Goal: Connect with others: Connect with other users

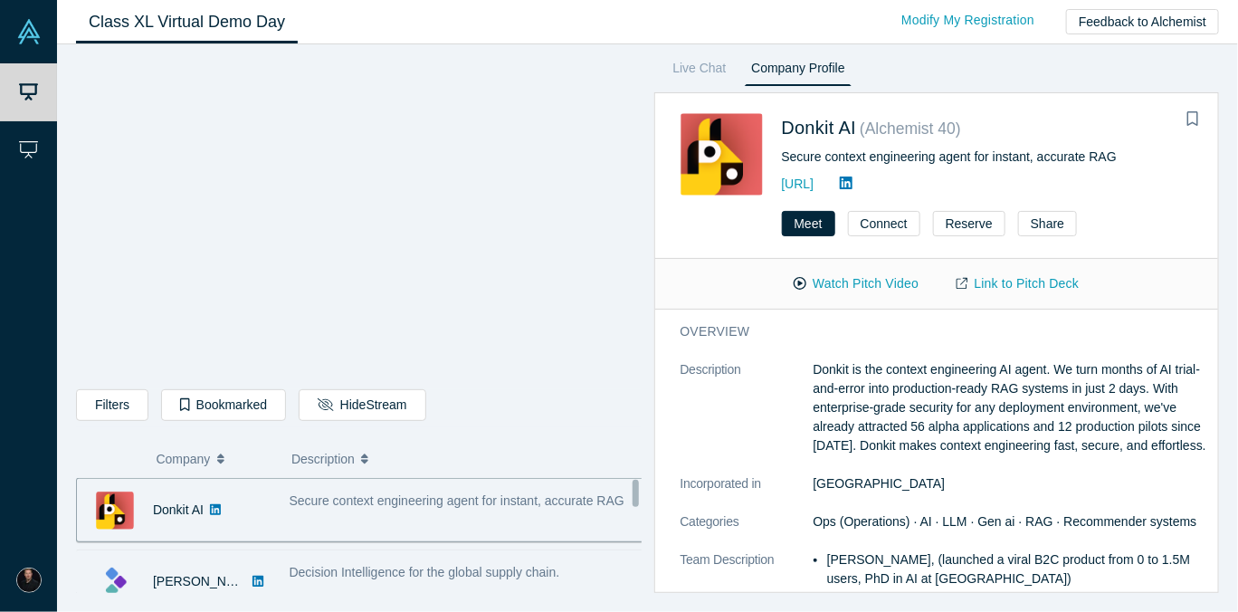
click at [420, 571] on span "Decision Intelligence for the global supply chain." at bounding box center [424, 572] width 270 height 14
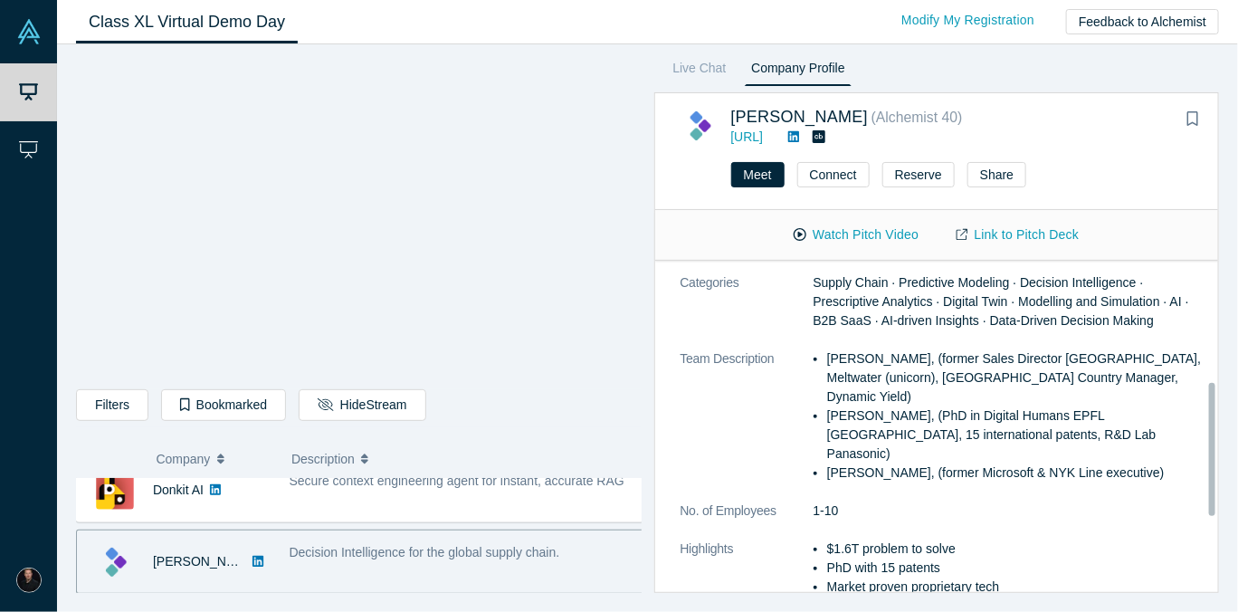
scroll to position [301, 0]
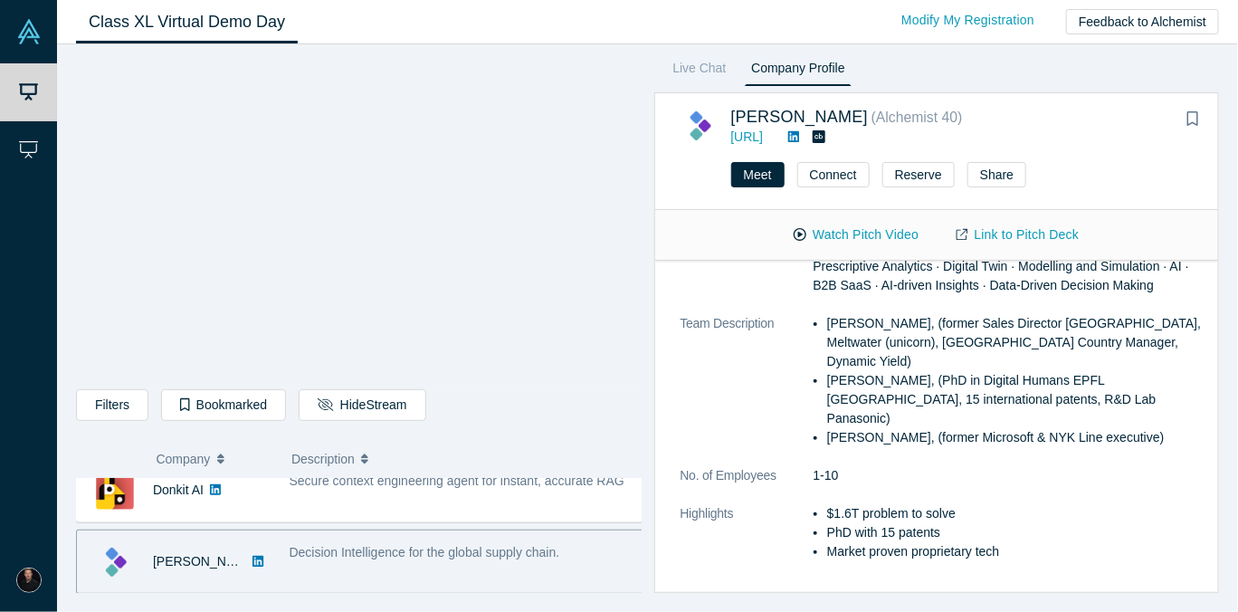
drag, startPoint x: 759, startPoint y: 177, endPoint x: 766, endPoint y: 195, distance: 19.5
click at [775, 201] on div "Meet Connect Reserve Share" at bounding box center [937, 181] width 564 height 57
click at [738, 170] on button "Meet" at bounding box center [757, 174] width 53 height 25
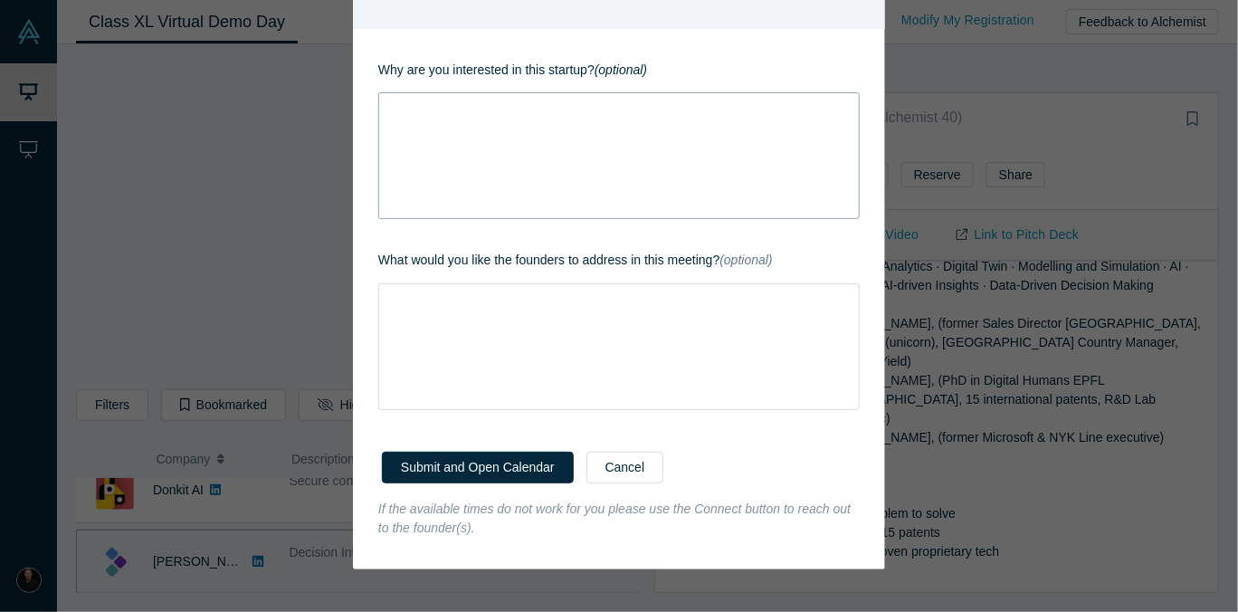
scroll to position [0, 0]
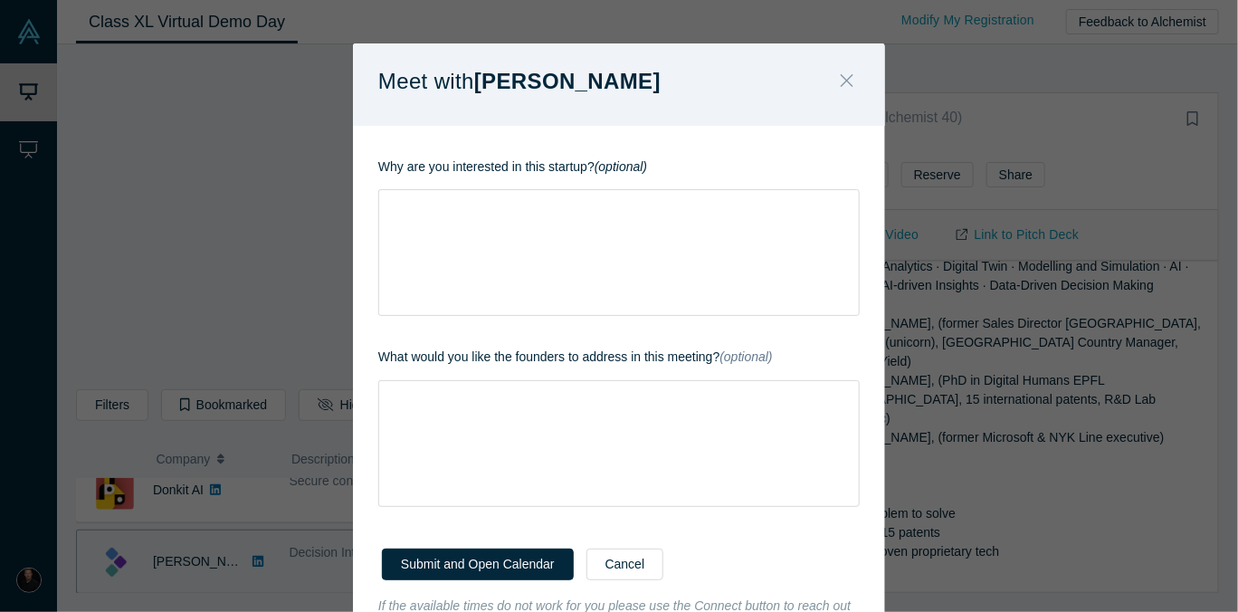
click at [843, 84] on icon "Close" at bounding box center [846, 81] width 13 height 20
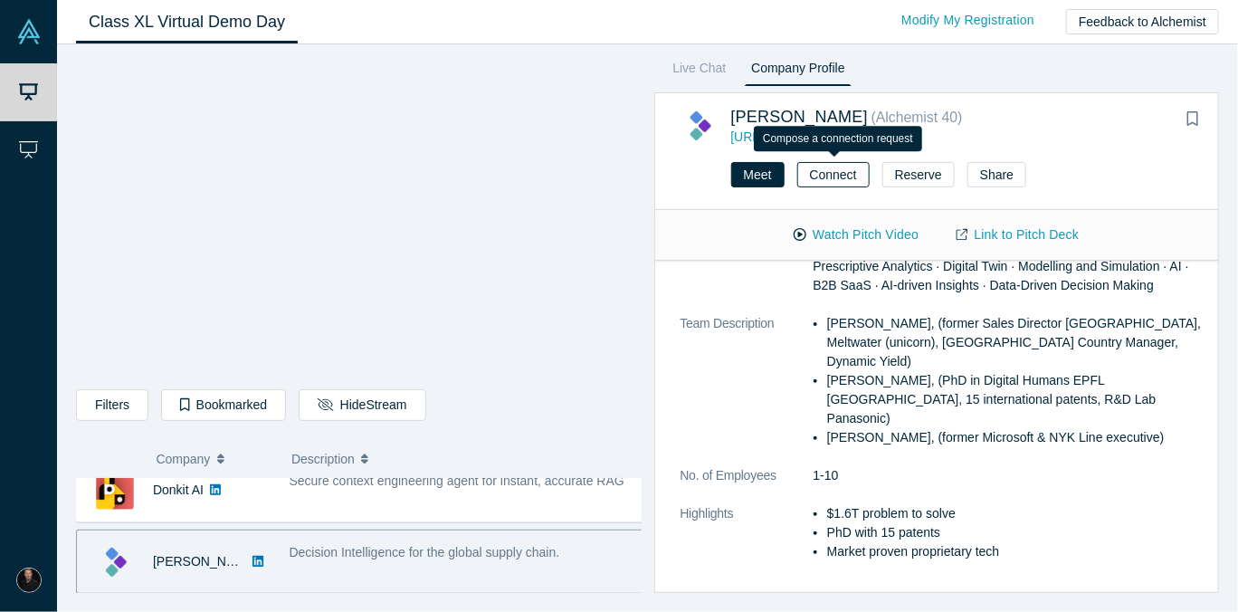
click at [821, 176] on button "Connect" at bounding box center [833, 174] width 72 height 25
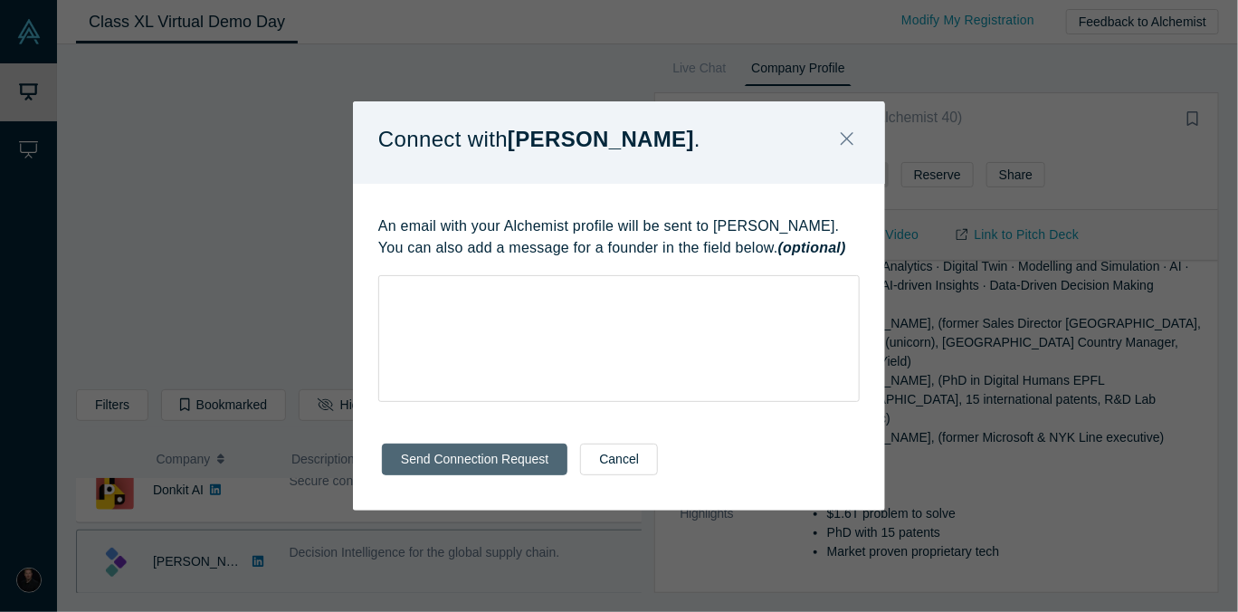
click at [513, 451] on button "Send Connection Request" at bounding box center [474, 459] width 185 height 32
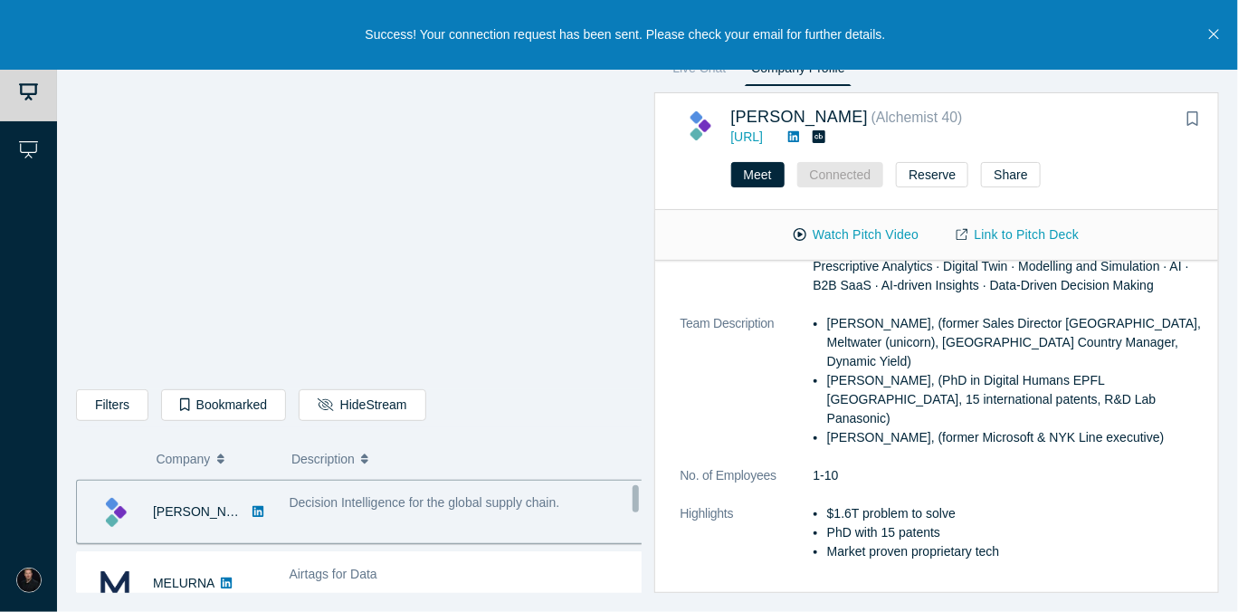
scroll to position [100, 0]
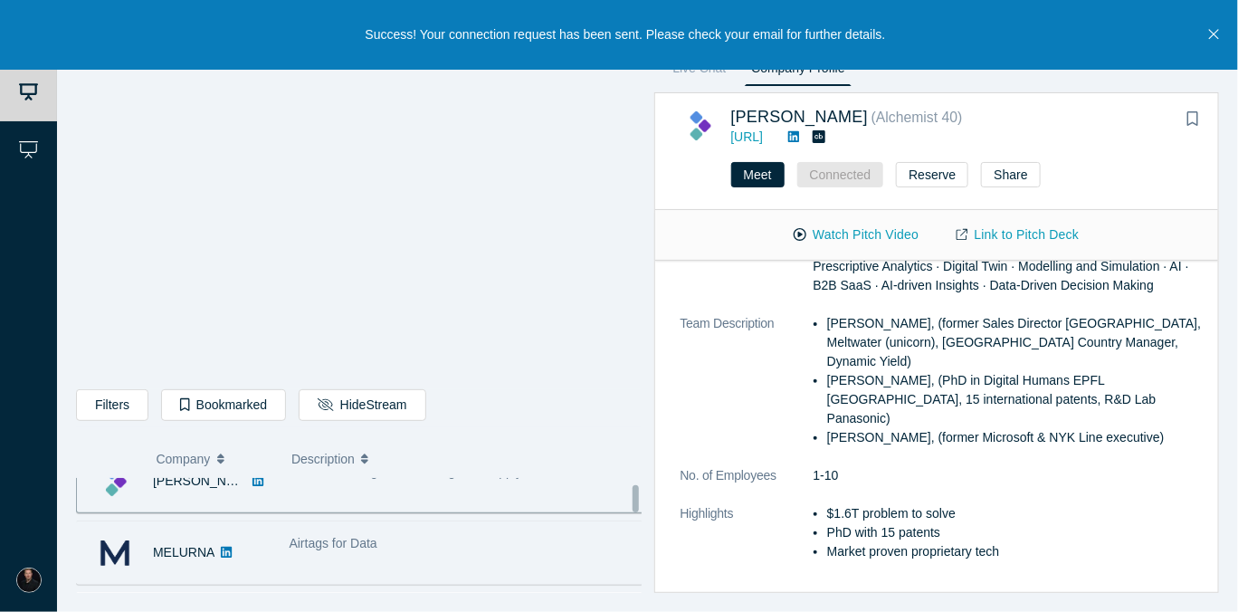
click at [392, 551] on div "Airtags for Data" at bounding box center [467, 543] width 357 height 19
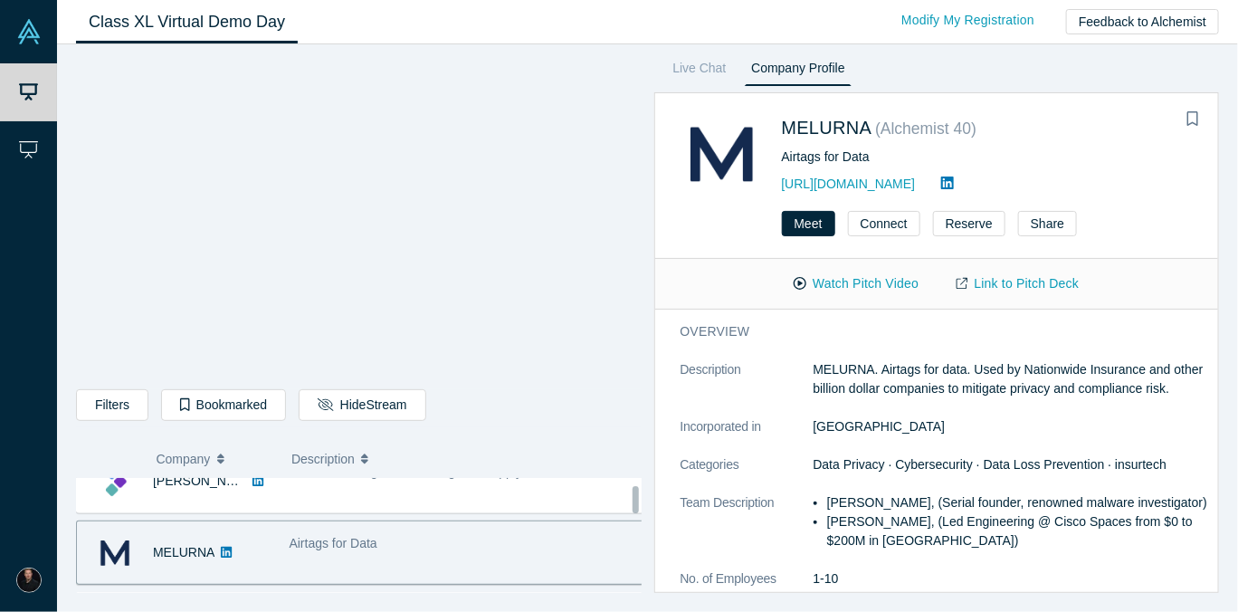
scroll to position [201, 0]
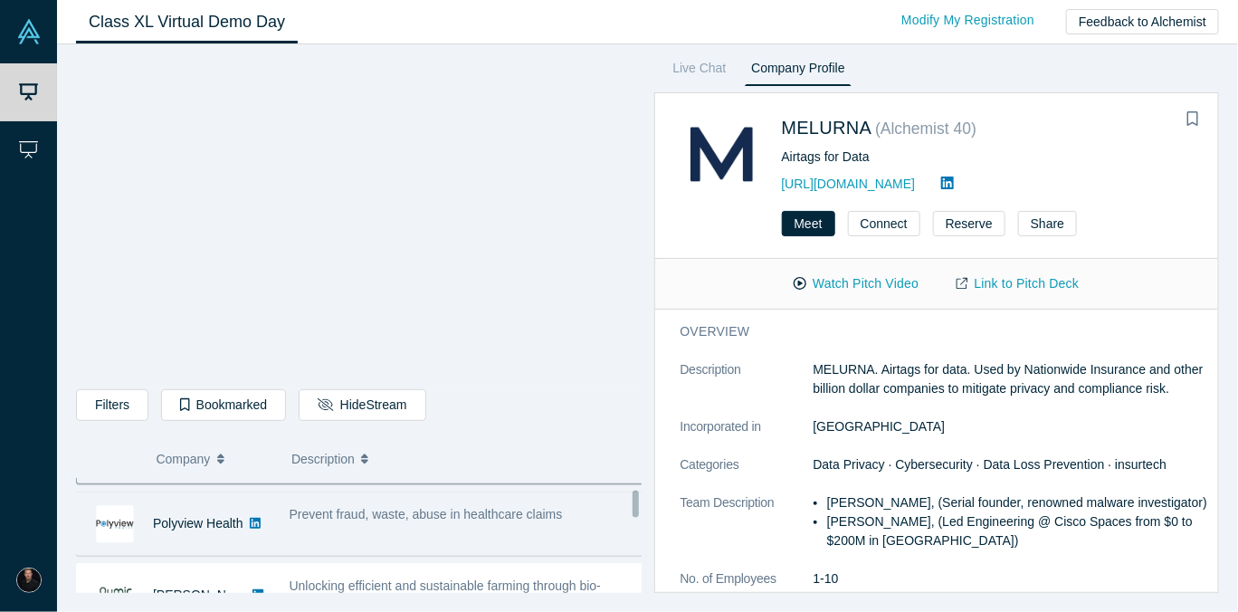
click at [325, 536] on div "Prevent fraud, waste, abuse in healthcare claims" at bounding box center [468, 523] width 376 height 57
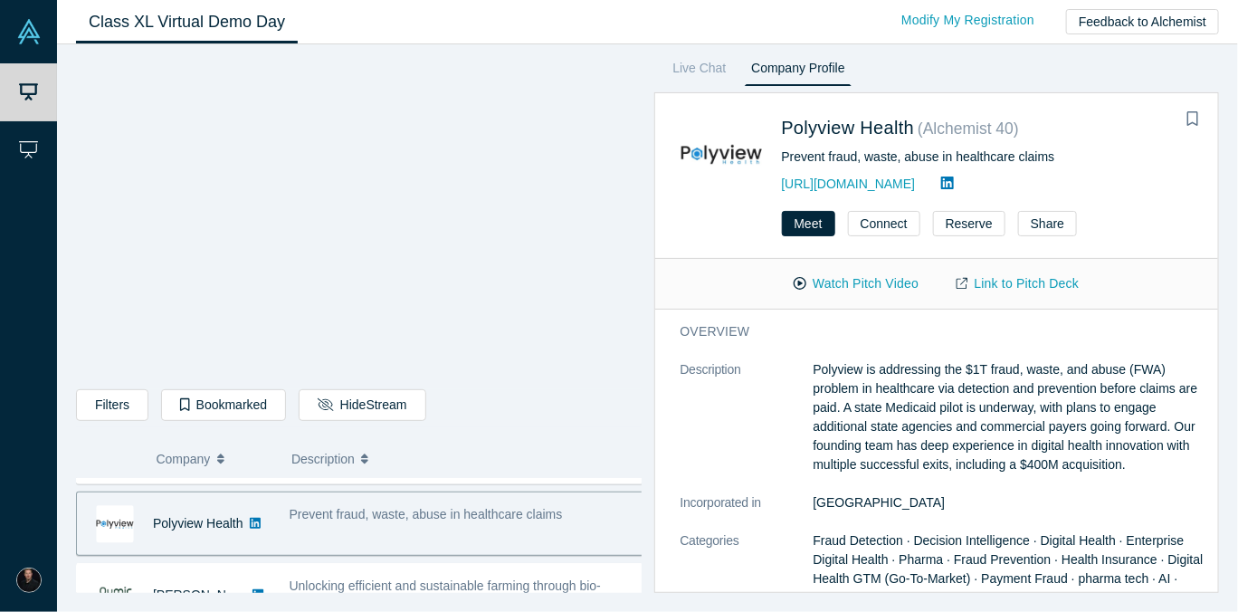
scroll to position [301, 0]
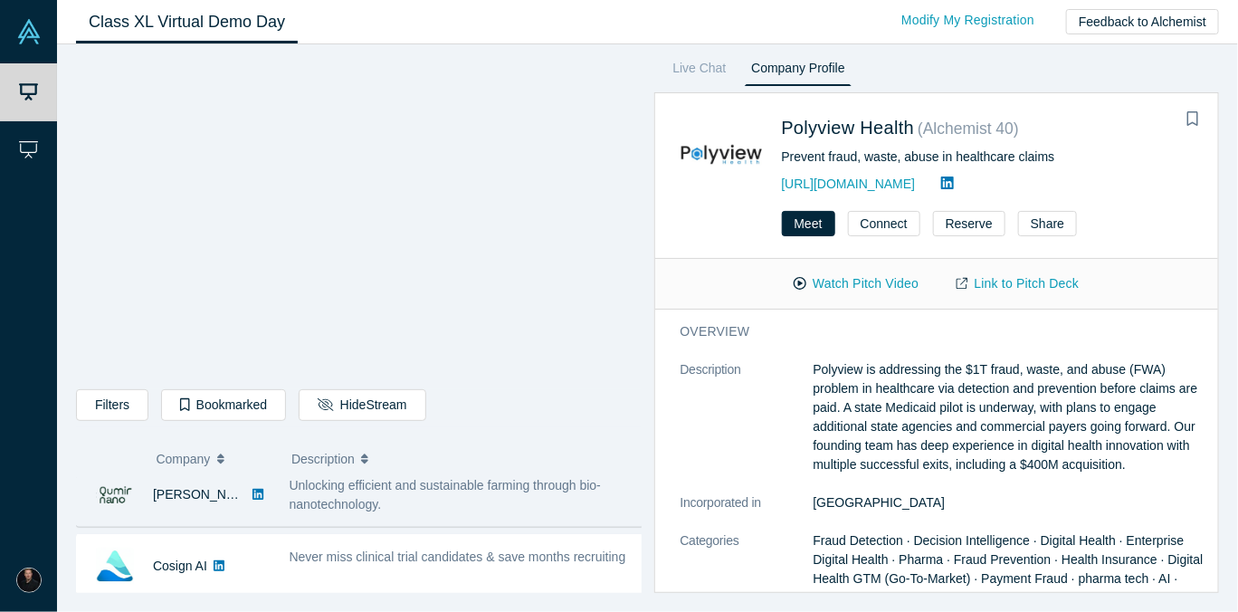
click at [357, 506] on span "Unlocking efficient and sustainable farming through bio-nanotechnology." at bounding box center [445, 494] width 312 height 33
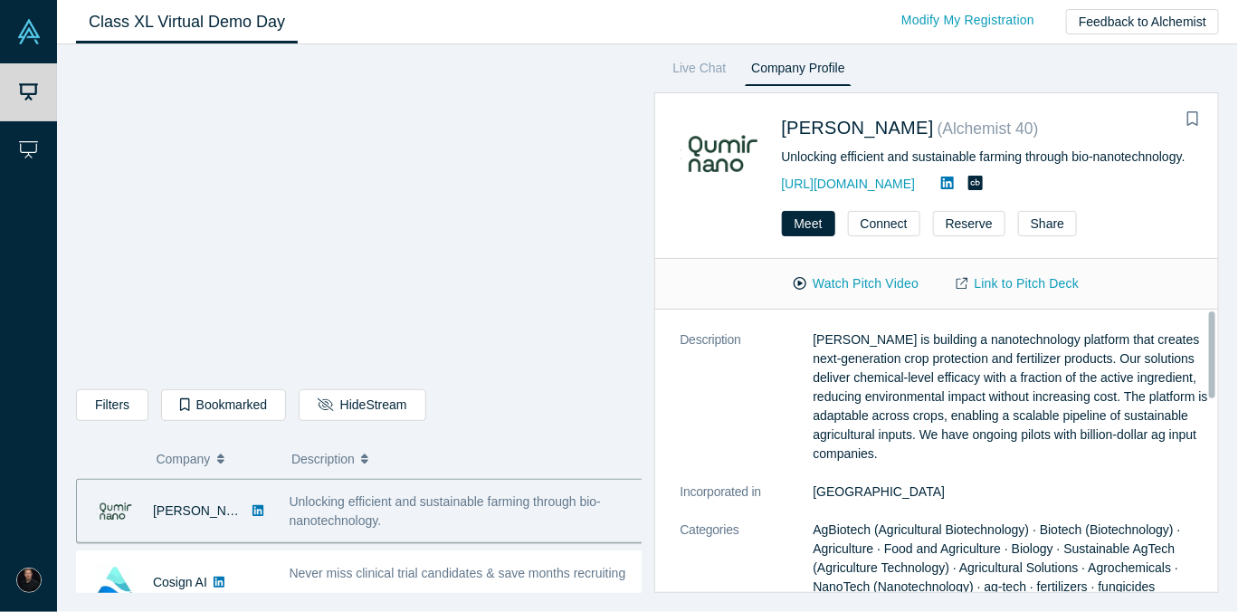
scroll to position [0, 0]
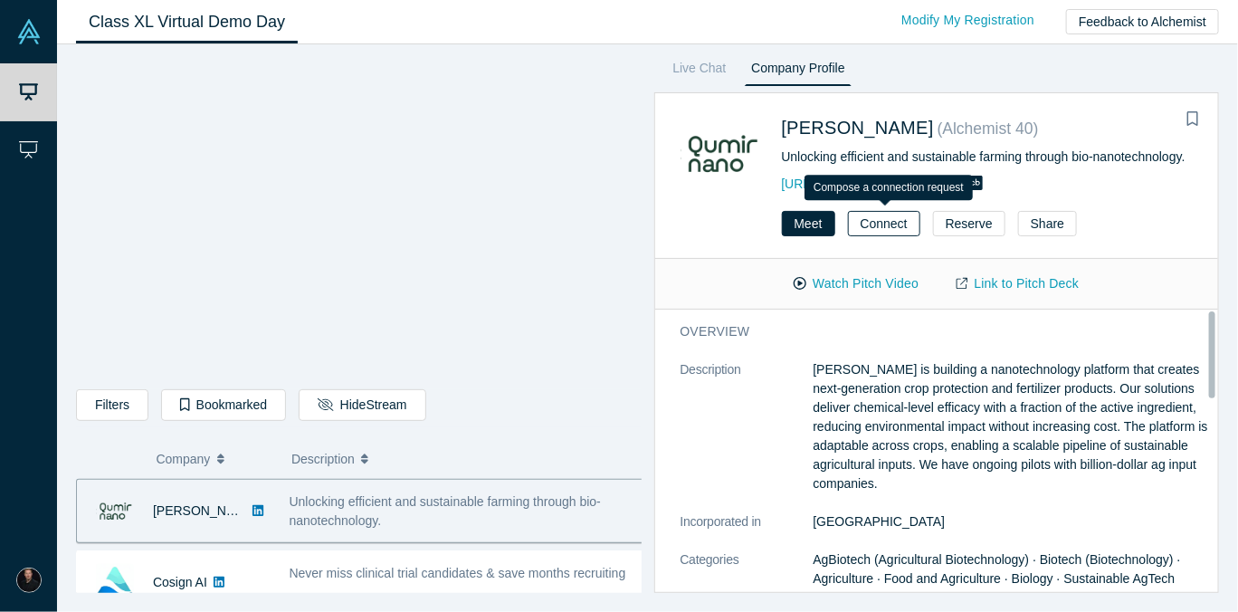
click at [883, 222] on button "Connect" at bounding box center [884, 223] width 72 height 25
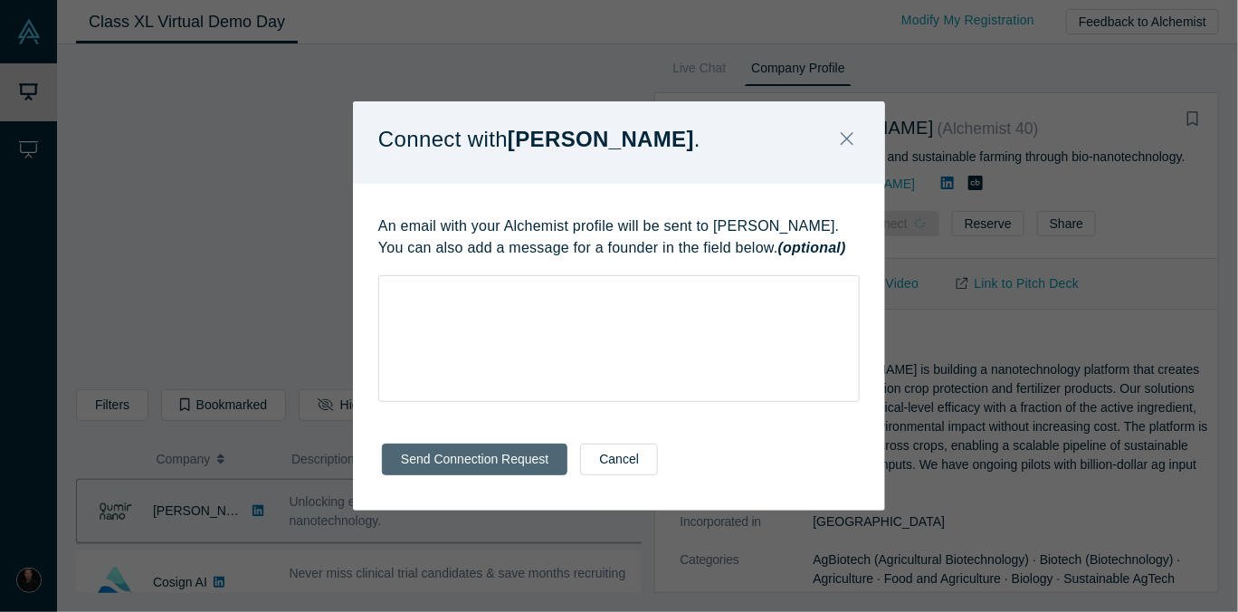
click at [487, 455] on button "Send Connection Request" at bounding box center [474, 459] width 185 height 32
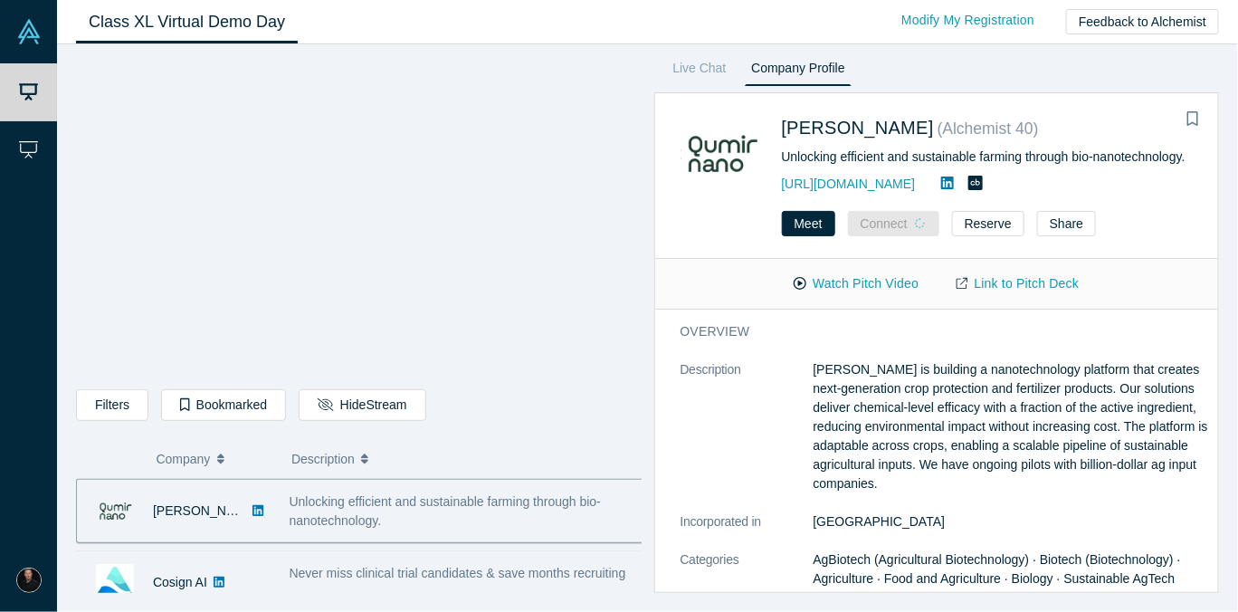
click at [415, 574] on span "Never miss clinical trial candidates & save months recruiting" at bounding box center [457, 572] width 337 height 14
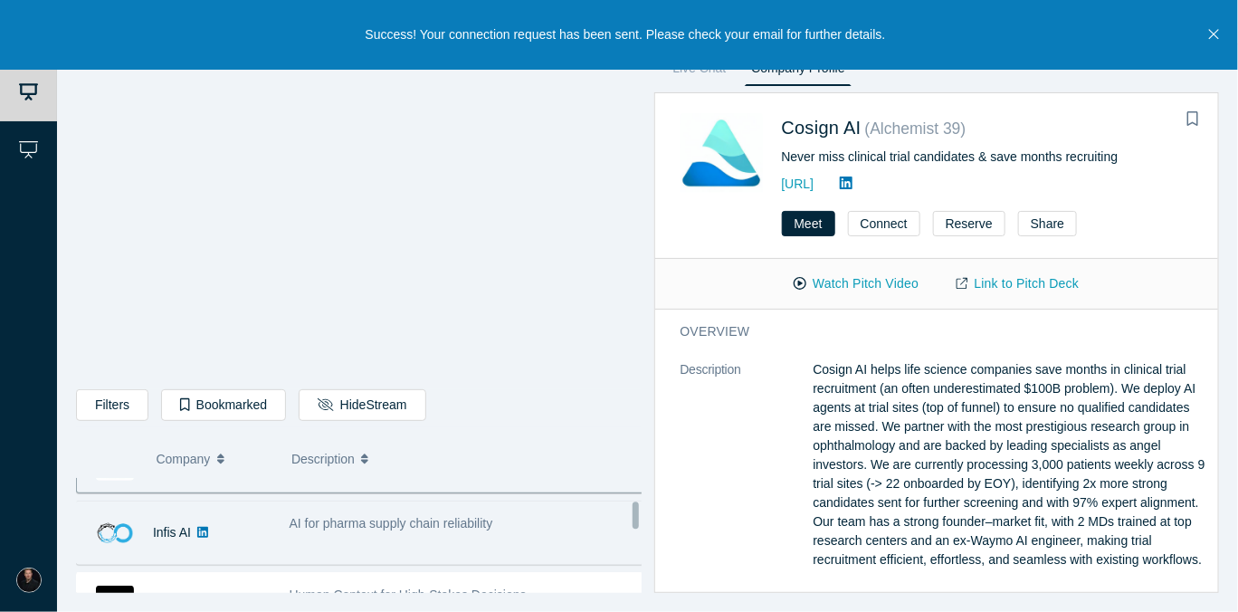
scroll to position [507, 0]
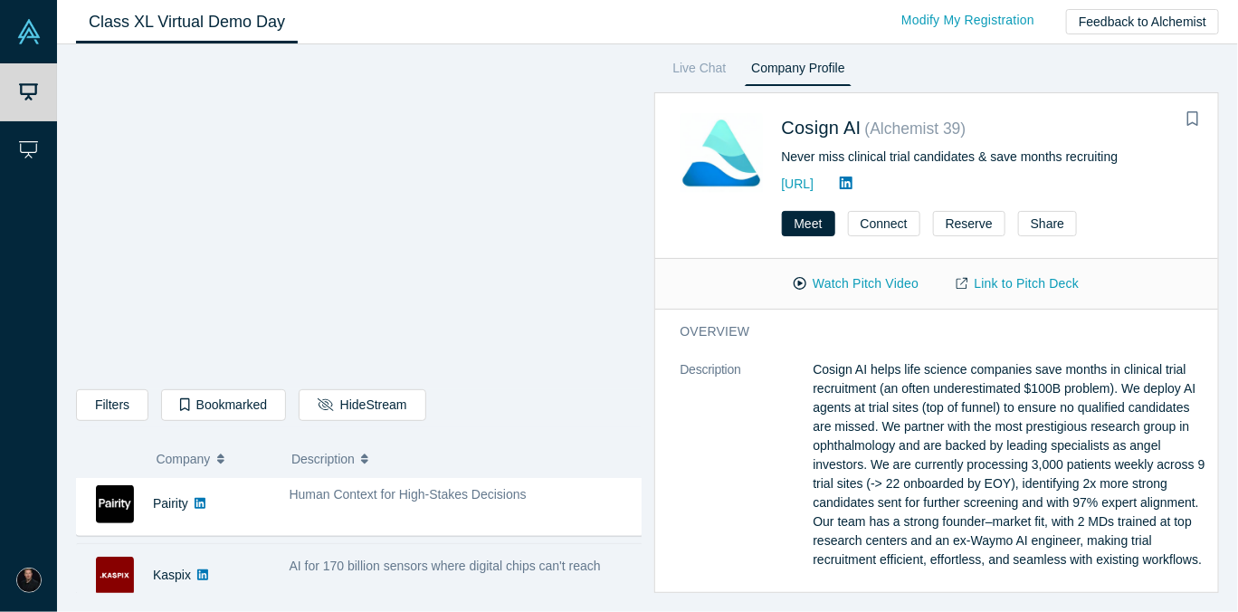
click at [431, 567] on span "AI for 170 billion sensors where digital chips can't reach" at bounding box center [444, 565] width 311 height 14
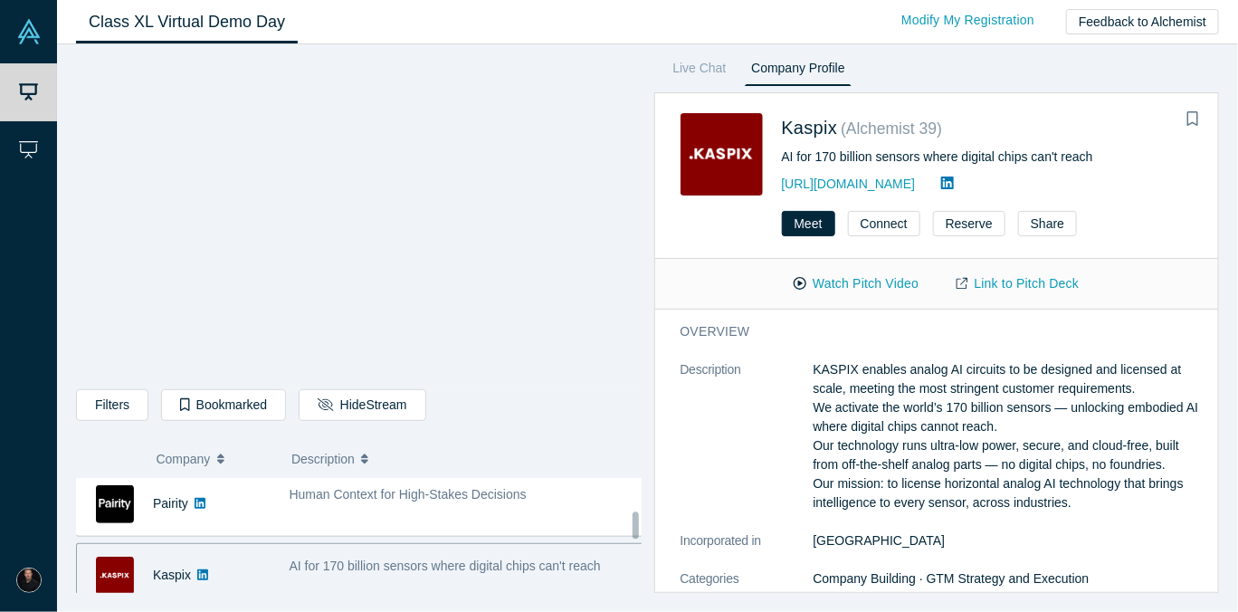
scroll to position [607, 0]
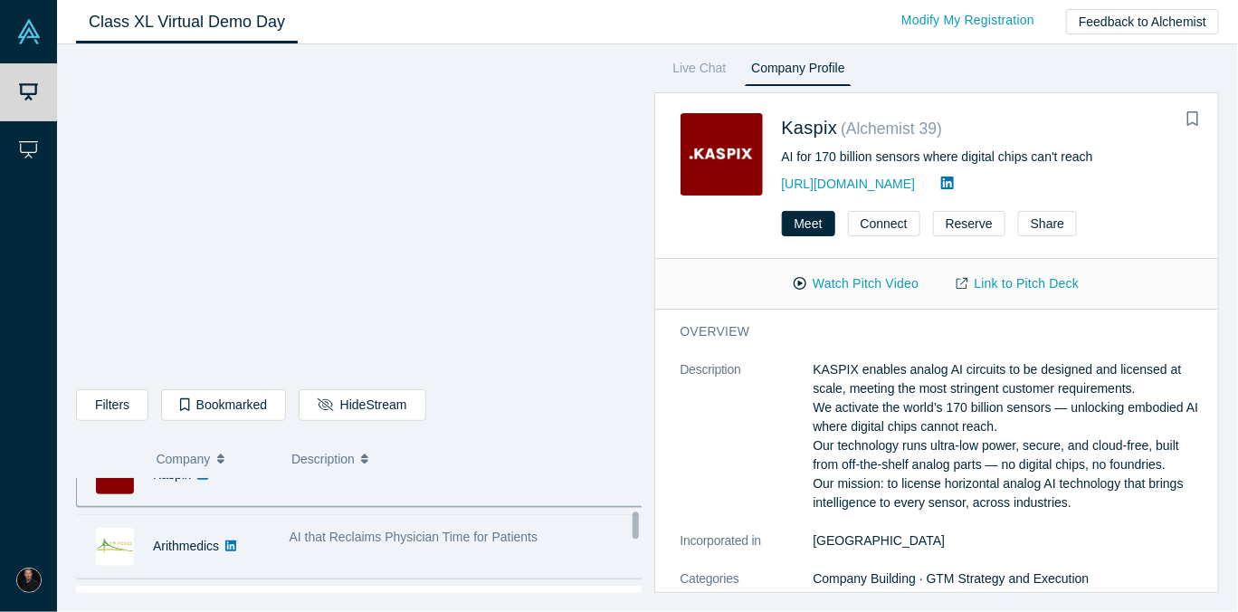
click at [380, 545] on div "AI that Reclaims Physician Time for Patients" at bounding box center [468, 545] width 376 height 57
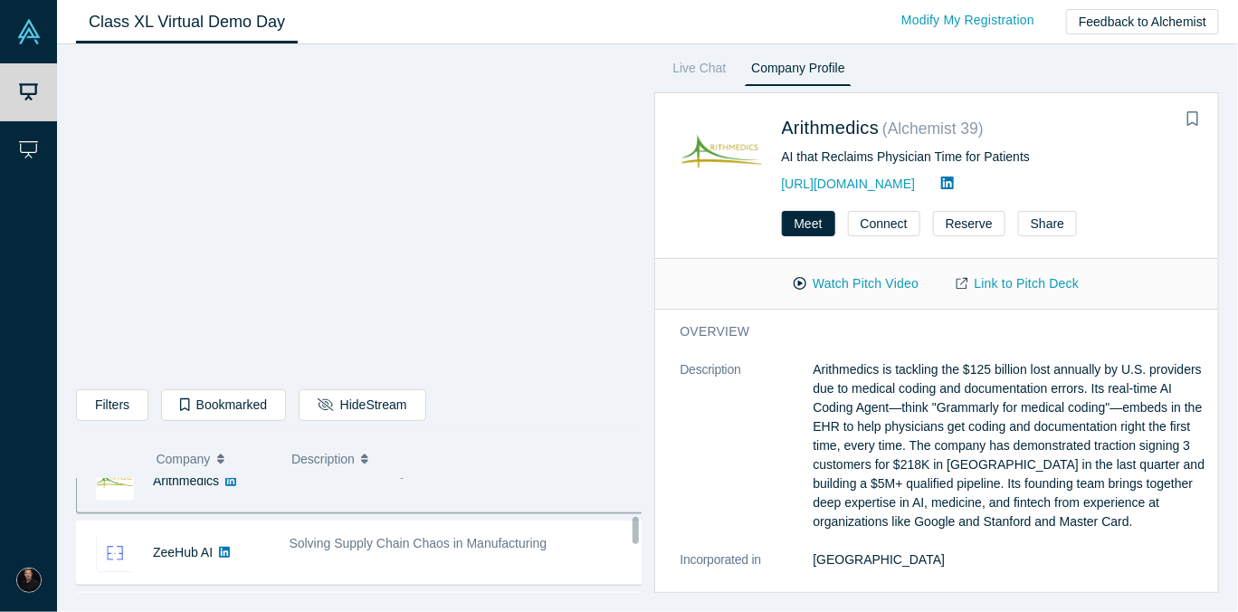
scroll to position [707, 0]
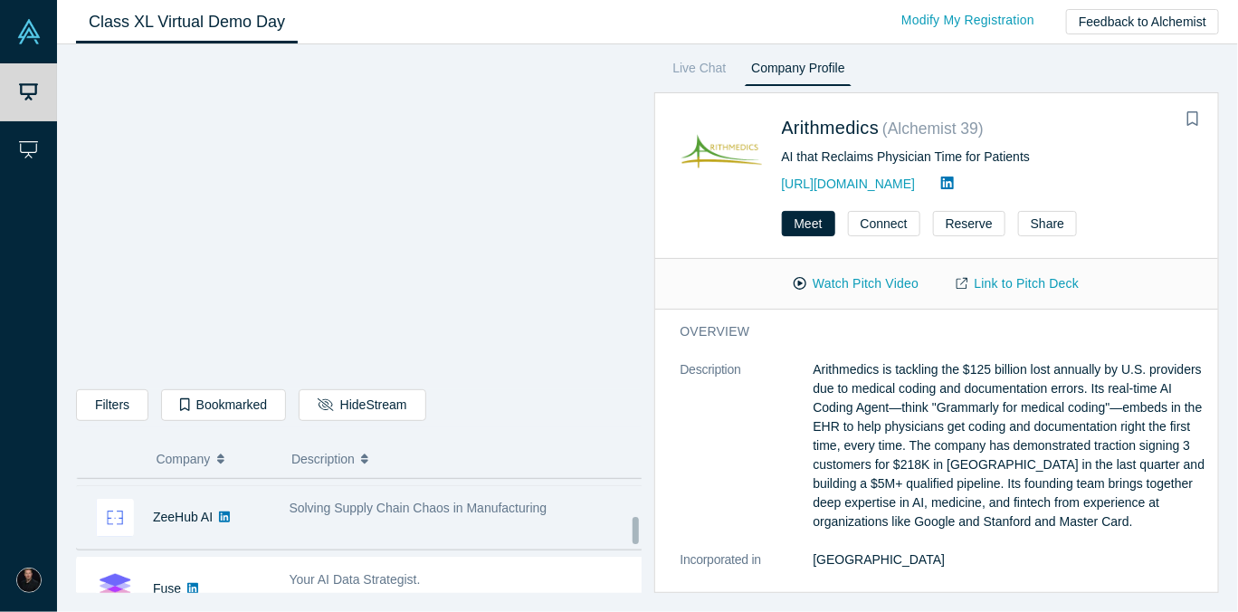
click at [386, 509] on span "Solving Supply Chain Chaos in Manufacturing" at bounding box center [418, 507] width 258 height 14
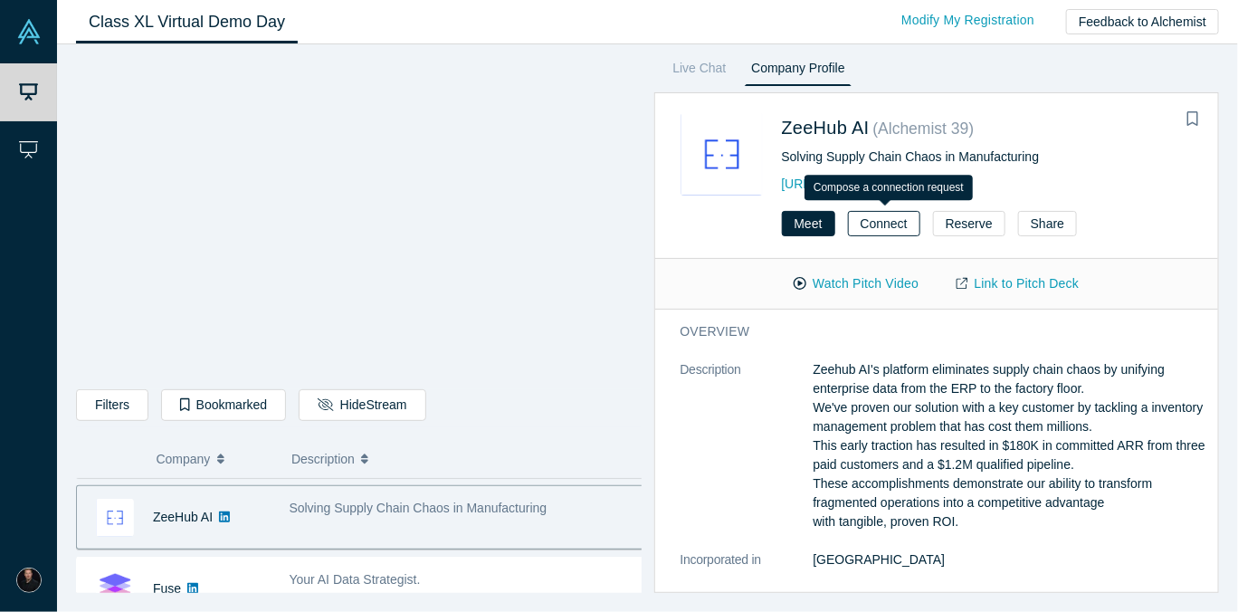
click at [878, 226] on button "Connect" at bounding box center [884, 223] width 72 height 25
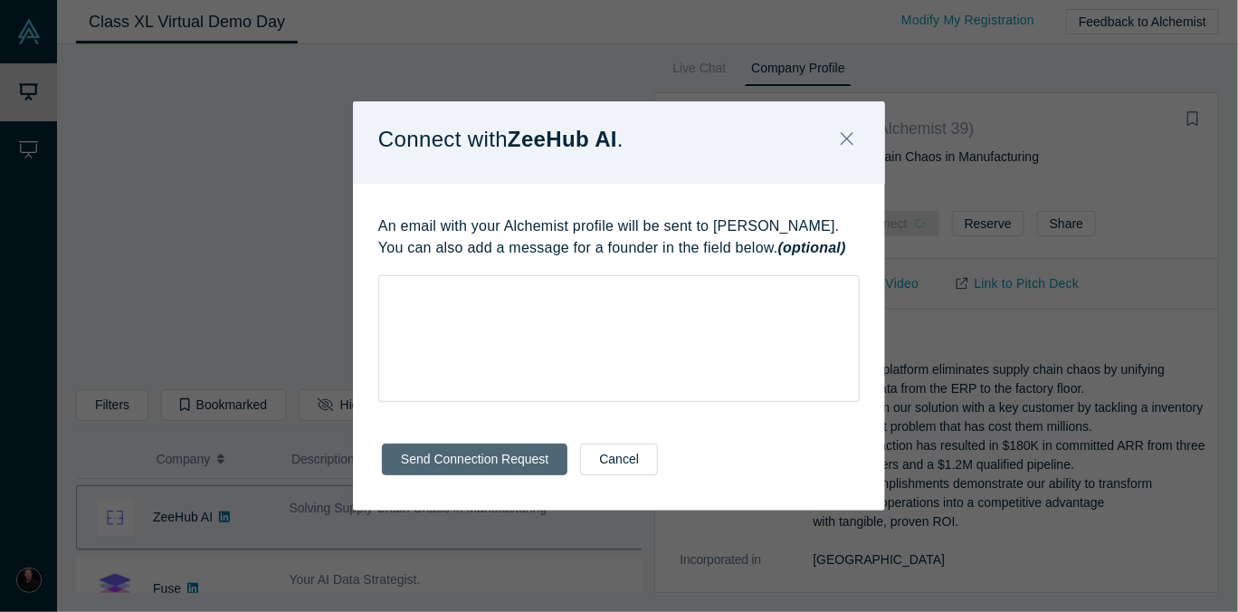
click at [487, 454] on button "Send Connection Request" at bounding box center [474, 459] width 185 height 32
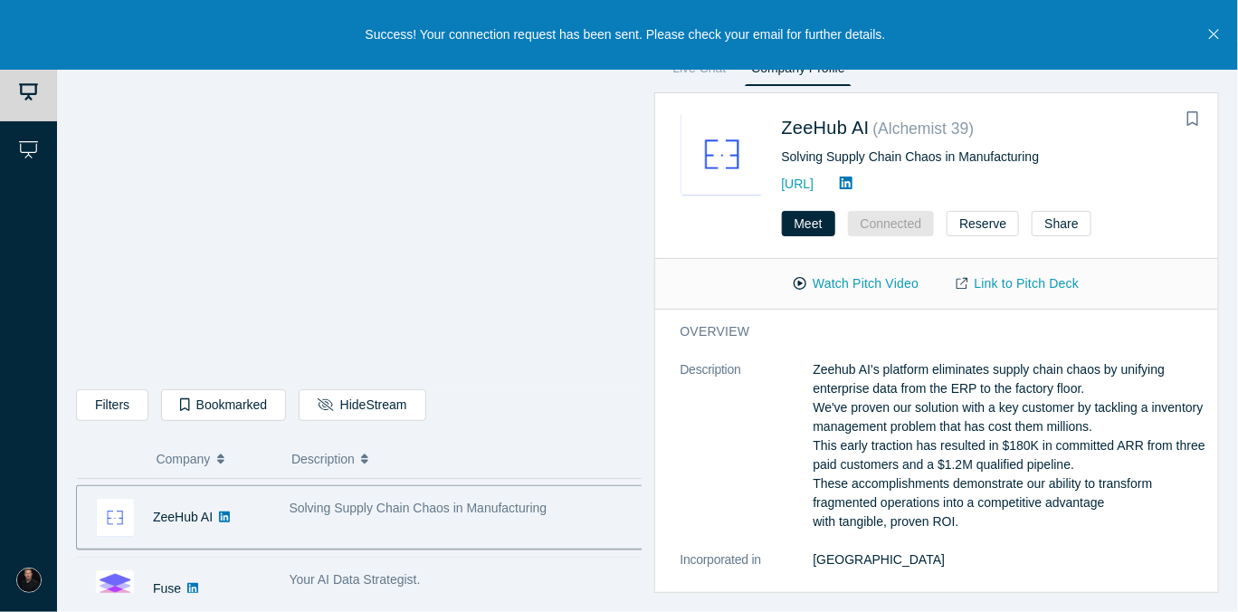
click at [355, 577] on span "Your AI Data Strategist." at bounding box center [354, 579] width 131 height 14
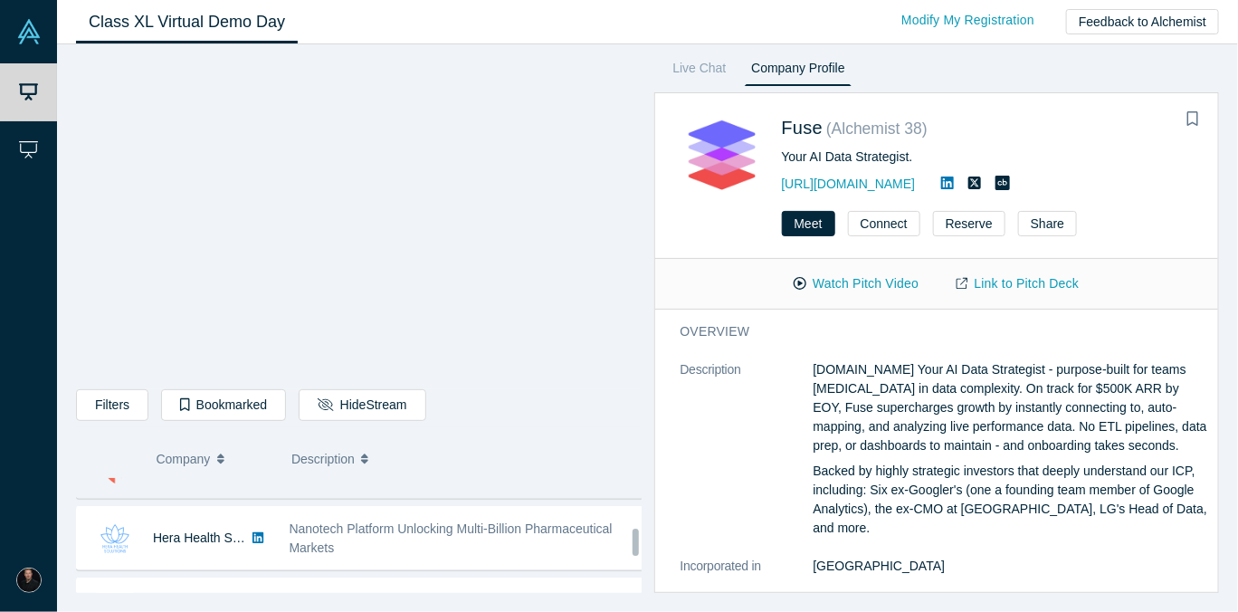
scroll to position [935, 0]
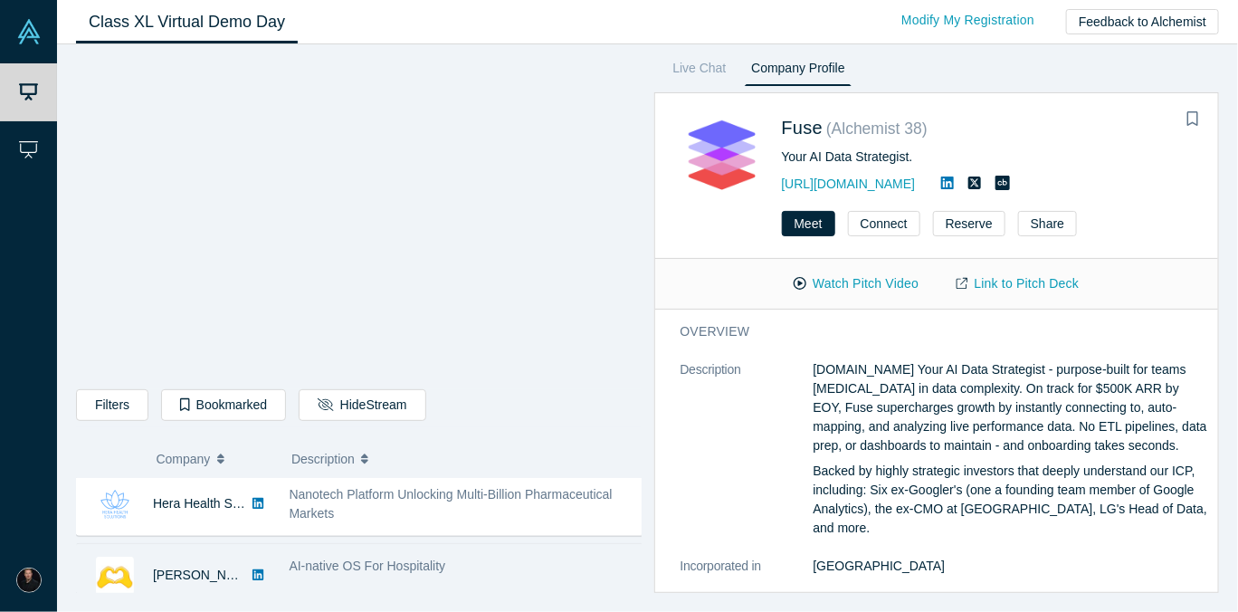
click at [413, 565] on span "AI-native OS For Hospitality" at bounding box center [367, 565] width 157 height 14
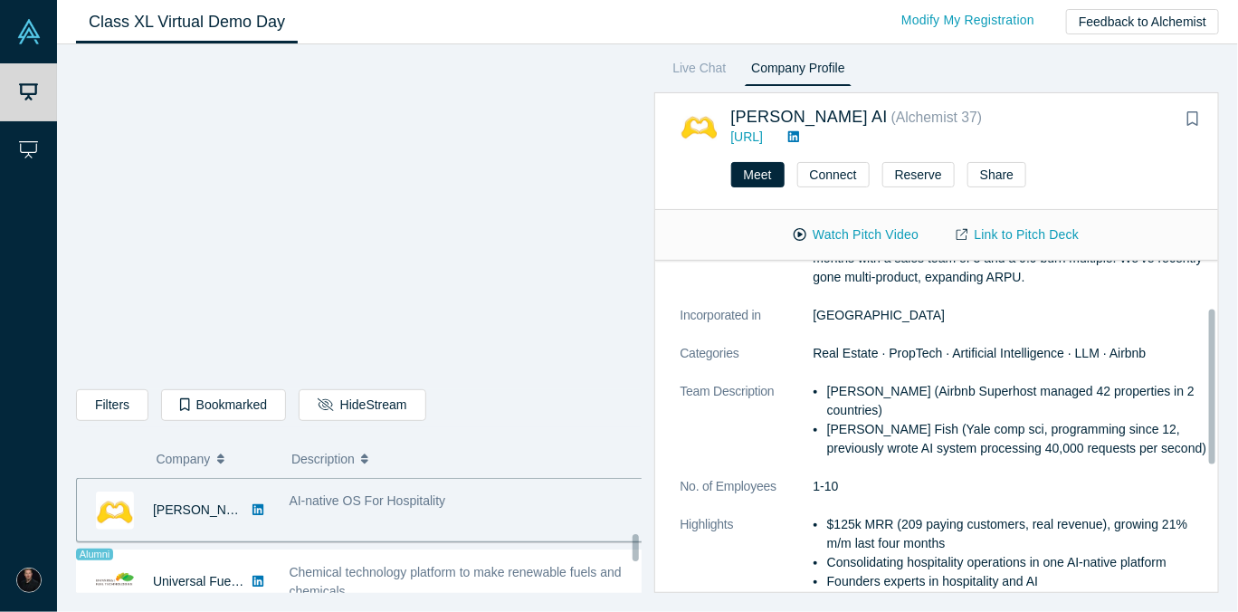
scroll to position [1036, 0]
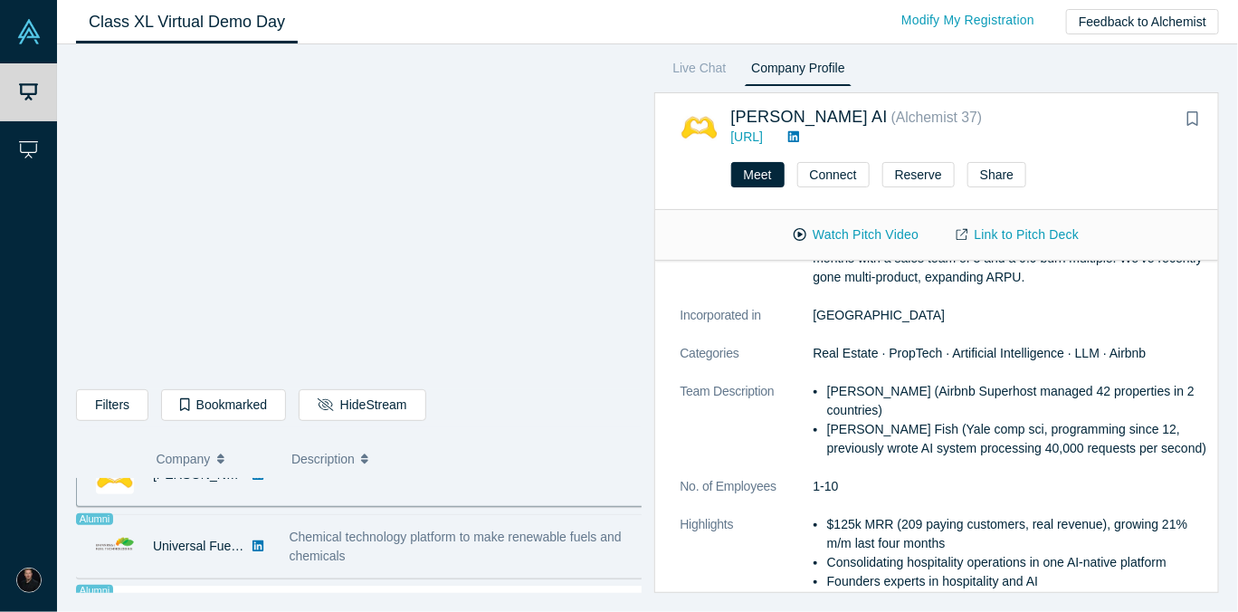
click at [410, 548] on div "Chemical technology platform to make renewable fuels and chemicals" at bounding box center [467, 546] width 357 height 38
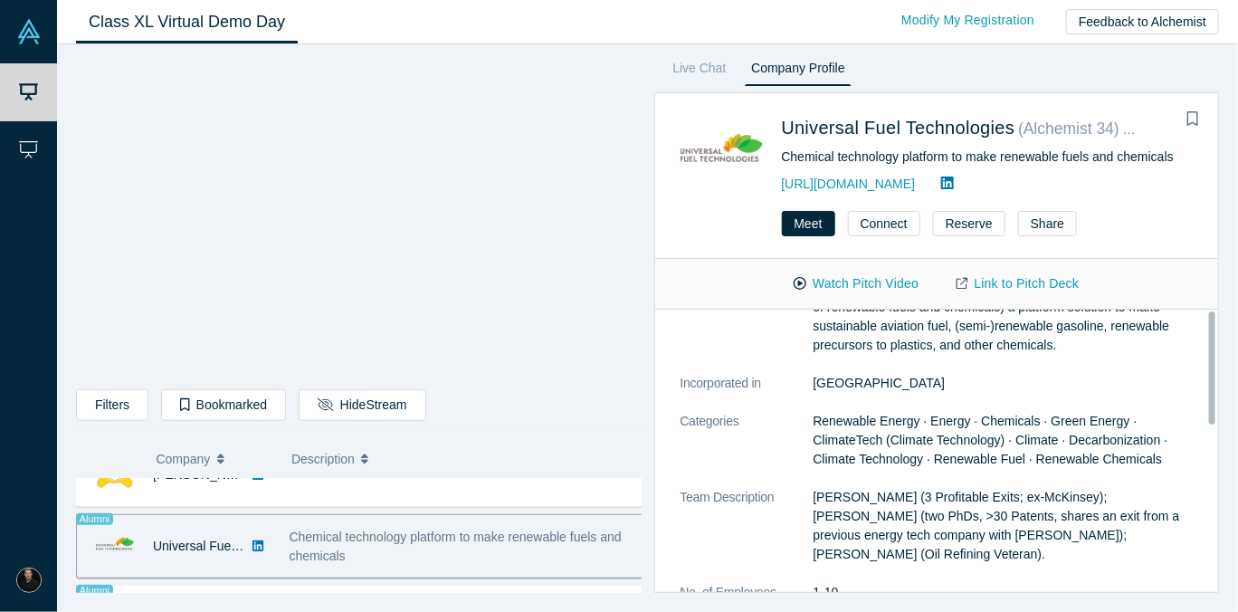
scroll to position [0, 0]
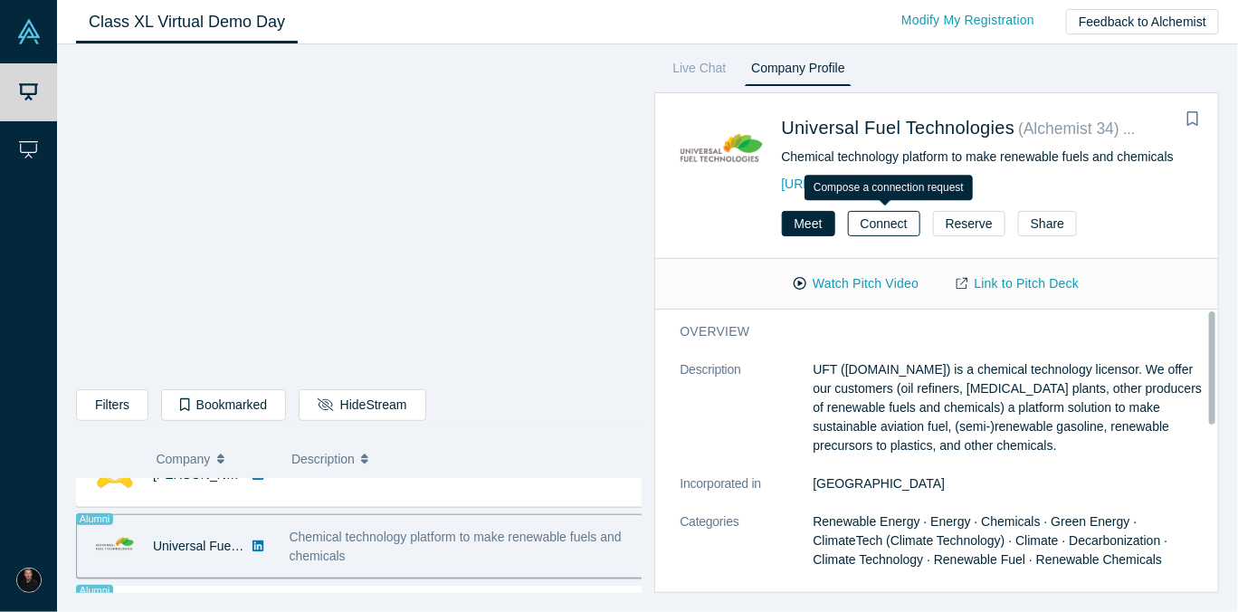
click at [869, 220] on button "Connect" at bounding box center [884, 223] width 72 height 25
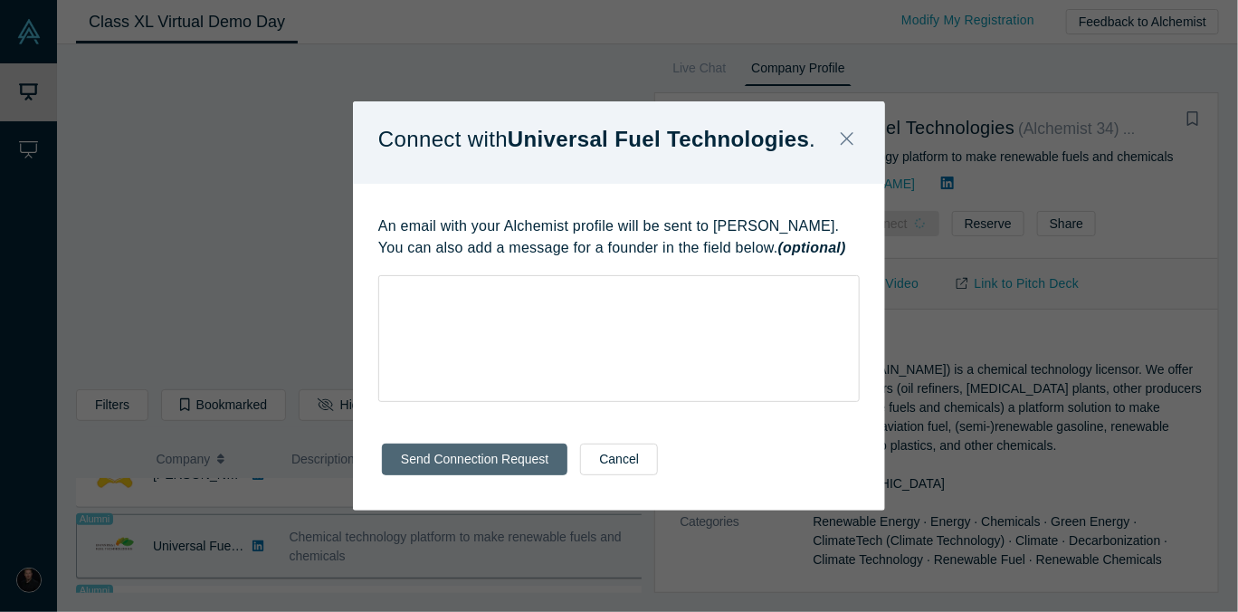
click at [498, 465] on button "Send Connection Request" at bounding box center [474, 459] width 185 height 32
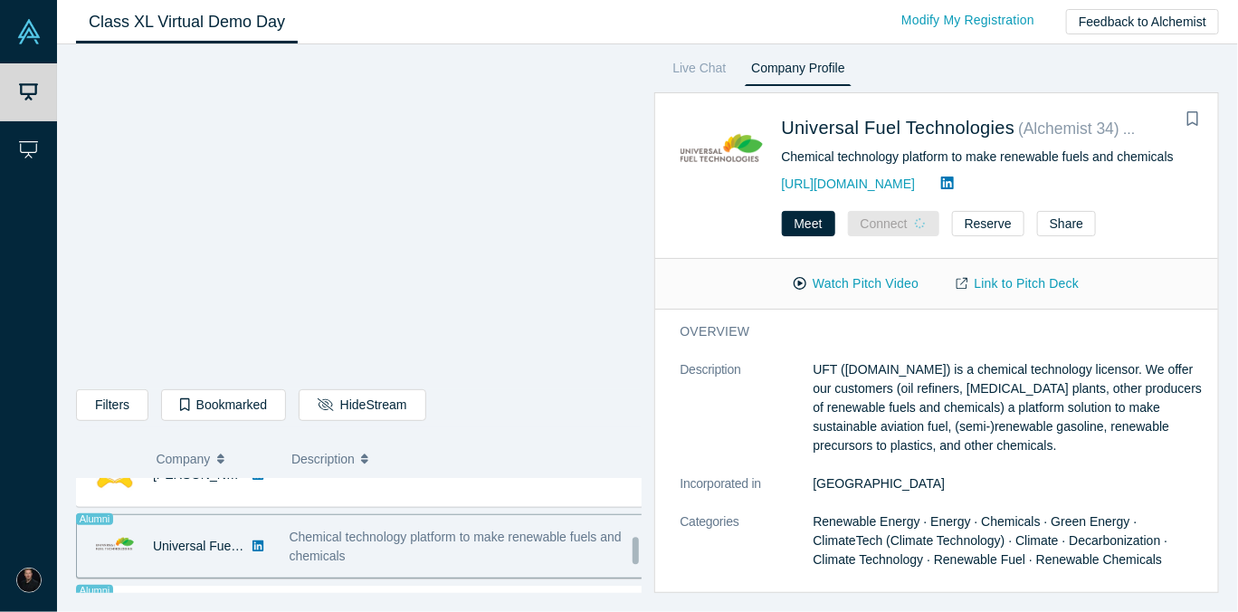
scroll to position [1136, 0]
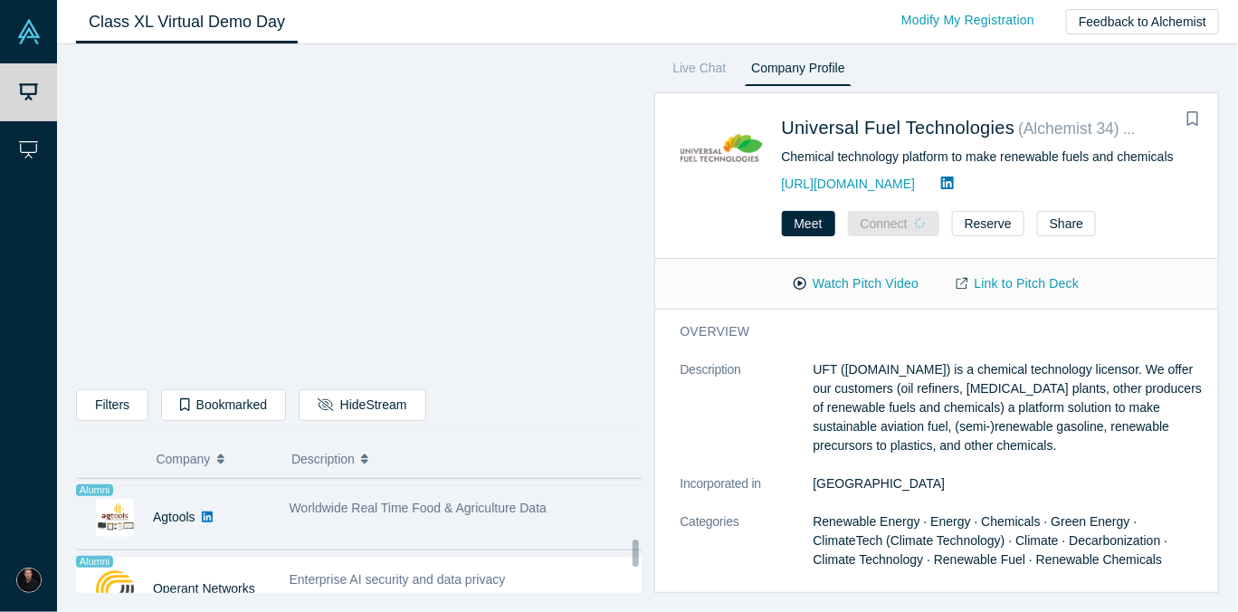
click at [293, 508] on span "Worldwide Real Time Food & Agriculture Data" at bounding box center [418, 507] width 258 height 14
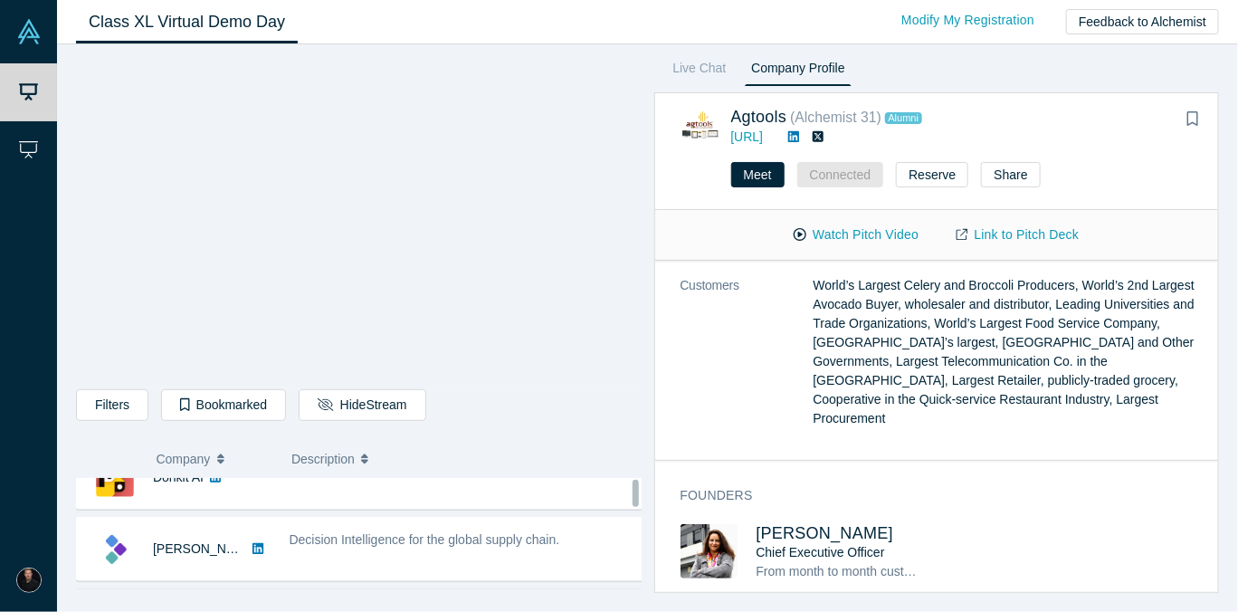
scroll to position [0, 0]
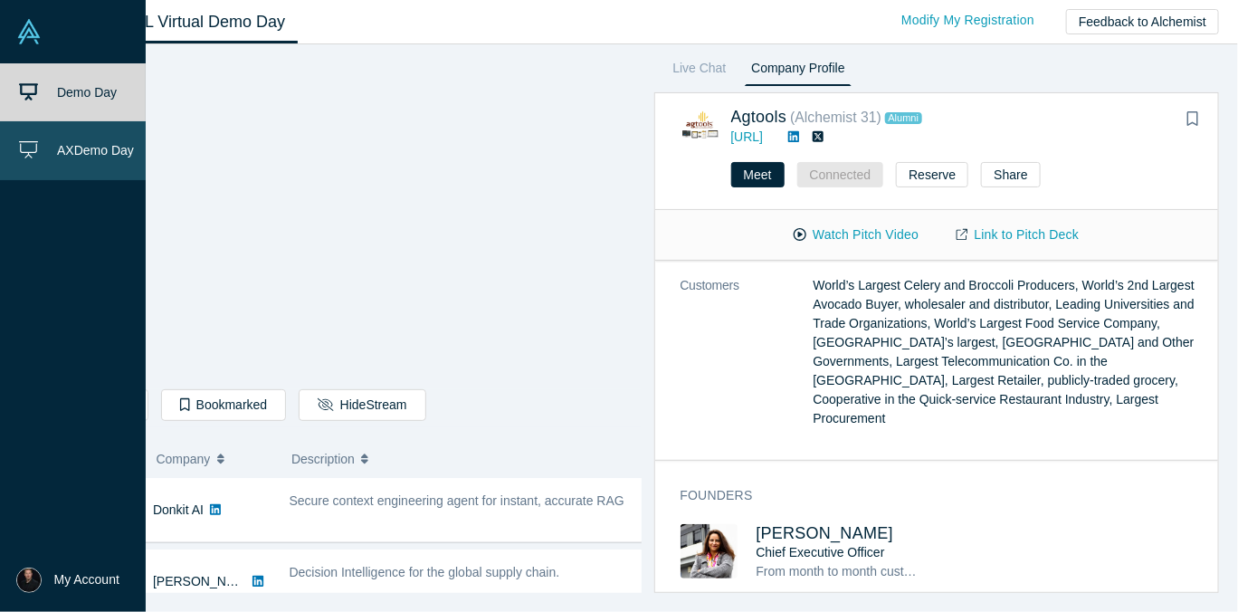
click at [70, 147] on span "AX Demo Day" at bounding box center [95, 151] width 77 height 14
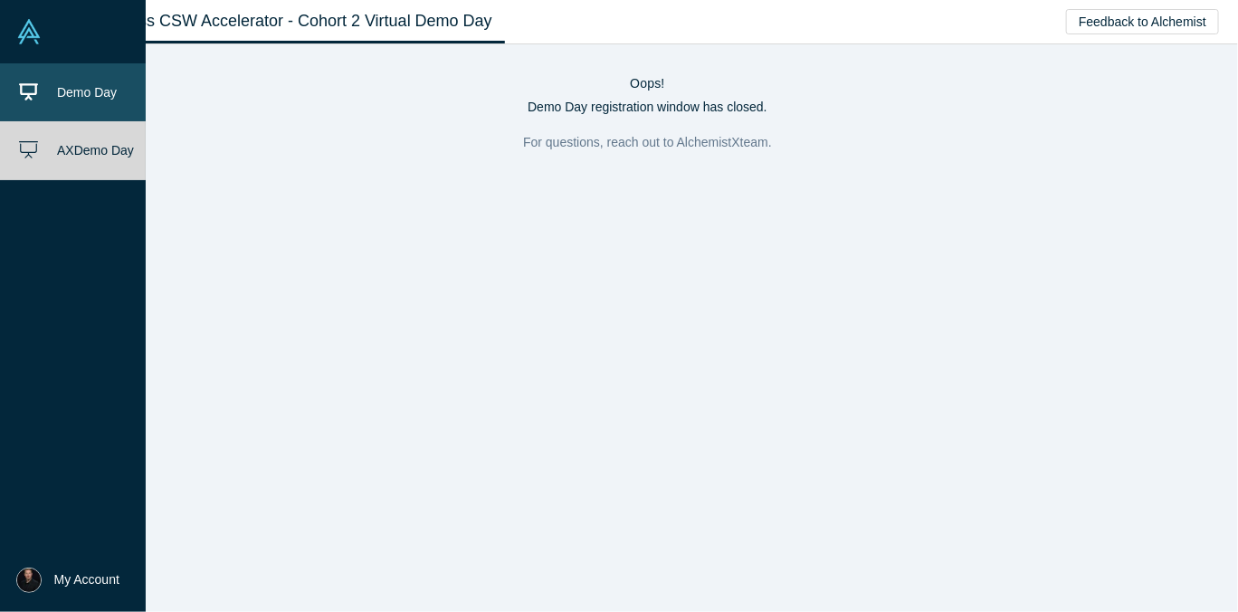
click at [32, 92] on icon at bounding box center [28, 91] width 19 height 17
